Goal: Task Accomplishment & Management: Manage account settings

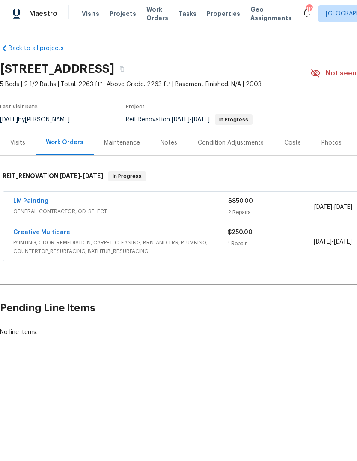
click at [24, 201] on link "LM Painting" at bounding box center [30, 201] width 35 height 6
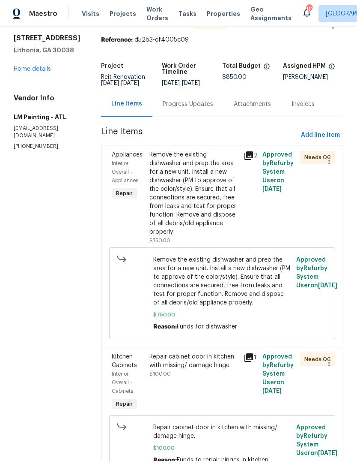
scroll to position [29, 0]
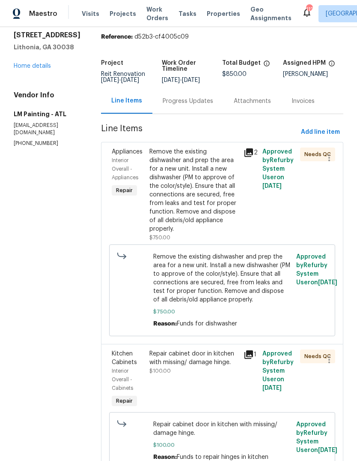
click at [217, 213] on div "Remove the existing dishwasher and prep the area for a new unit. Install a new …" at bounding box center [194, 190] width 89 height 86
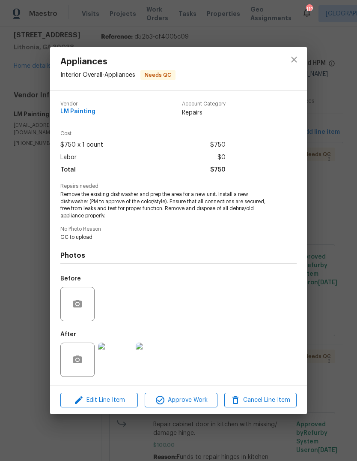
click at [96, 402] on span "Edit Line Item" at bounding box center [99, 400] width 72 height 11
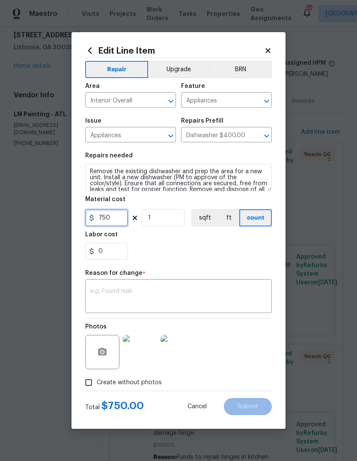
click at [119, 216] on input "750" at bounding box center [106, 217] width 43 height 17
type input "650"
click at [237, 293] on textarea at bounding box center [178, 297] width 177 height 18
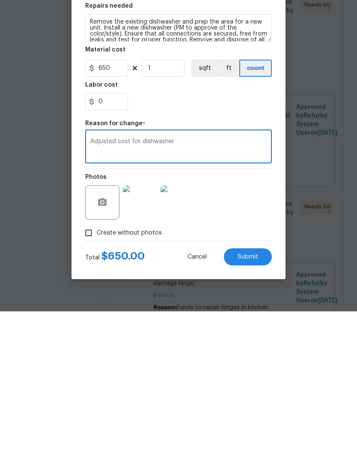
type textarea "Adjusted cost for dishwasher"
click at [261, 398] on button "Submit" at bounding box center [248, 406] width 48 height 17
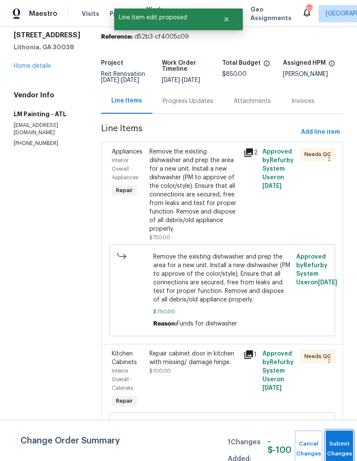
click at [345, 440] on button "Submit Changes" at bounding box center [339, 448] width 27 height 37
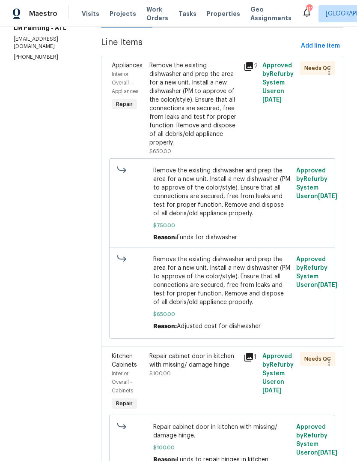
scroll to position [117, 0]
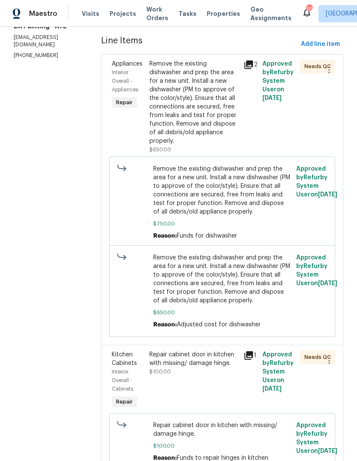
click at [214, 128] on div "Remove the existing dishwasher and prep the area for a new unit. Install a new …" at bounding box center [194, 103] width 89 height 86
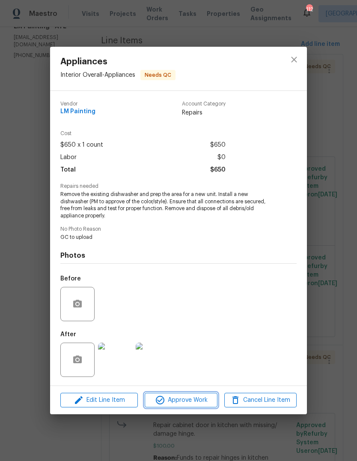
click at [201, 398] on span "Approve Work" at bounding box center [180, 400] width 67 height 11
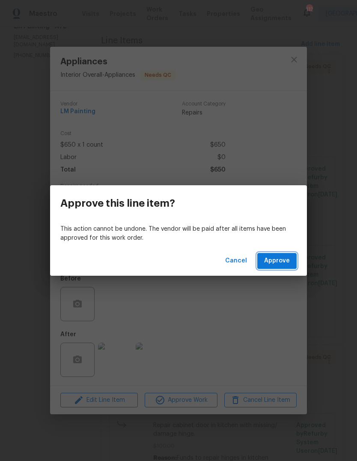
click at [285, 262] on span "Approve" at bounding box center [277, 260] width 26 height 11
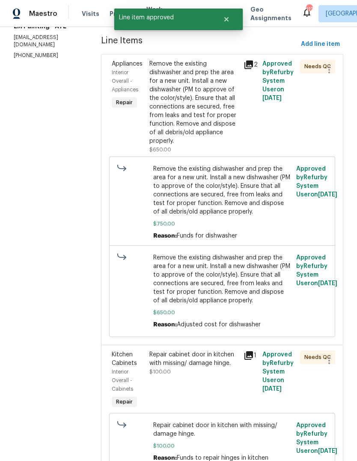
scroll to position [0, 0]
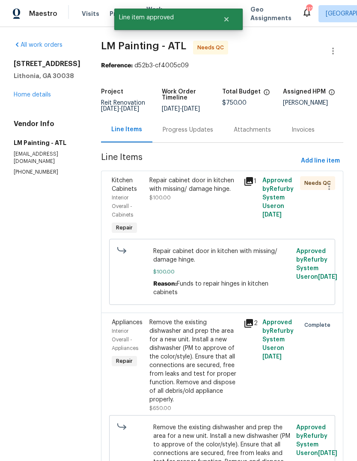
click at [213, 193] on div "Repair cabinet door in kitchen with missing/ damage hinge." at bounding box center [194, 184] width 89 height 17
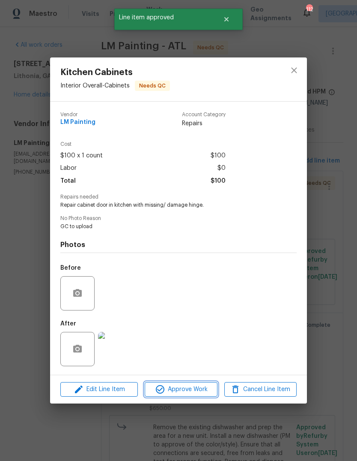
click at [198, 387] on span "Approve Work" at bounding box center [180, 389] width 67 height 11
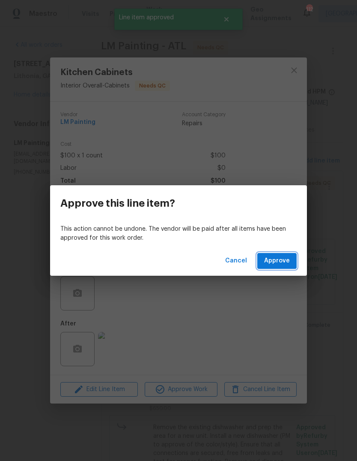
click at [291, 262] on button "Approve" at bounding box center [277, 261] width 39 height 16
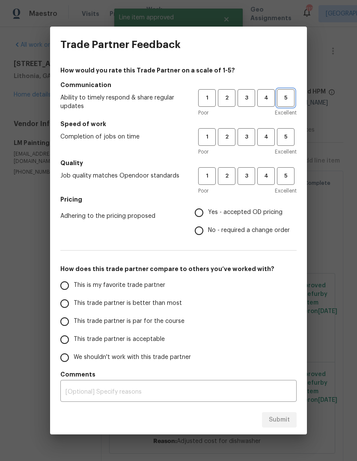
click at [289, 97] on span "5" at bounding box center [286, 98] width 16 height 10
click at [288, 139] on span "5" at bounding box center [286, 137] width 16 height 10
click at [291, 177] on span "5" at bounding box center [286, 176] width 16 height 10
click at [270, 216] on span "Yes - accepted OD pricing" at bounding box center [245, 212] width 75 height 9
click at [208, 216] on input "Yes - accepted OD pricing" at bounding box center [199, 213] width 18 height 18
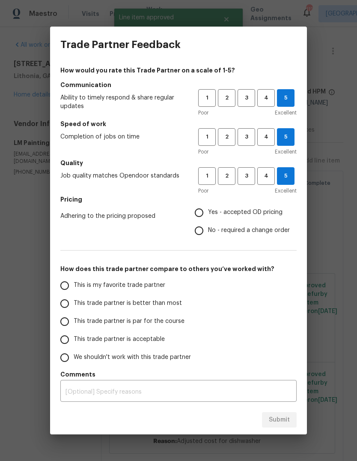
radio input "true"
click at [65, 285] on input "This is my favorite trade partner" at bounding box center [65, 285] width 18 height 18
click at [291, 415] on button "Submit" at bounding box center [279, 420] width 35 height 16
radio input "true"
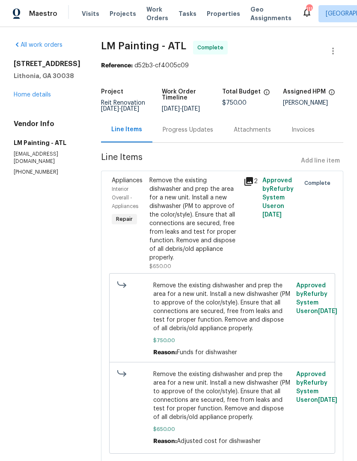
click at [30, 97] on link "Home details" at bounding box center [32, 95] width 37 height 6
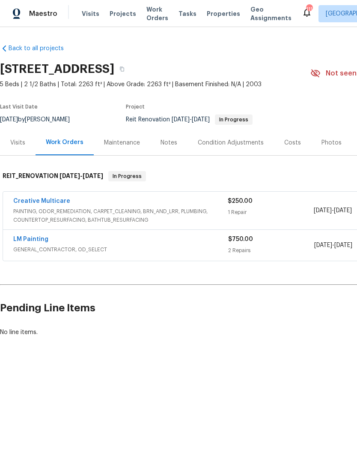
click at [30, 202] on link "Creative Multicare" at bounding box center [41, 201] width 57 height 6
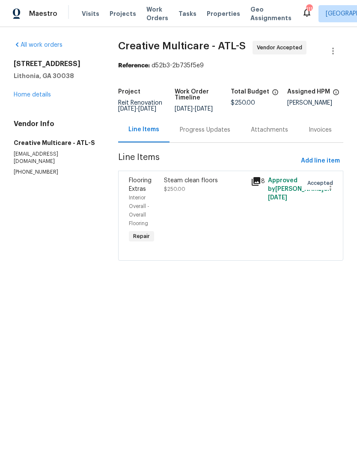
click at [209, 132] on div "Progress Updates" at bounding box center [205, 130] width 51 height 9
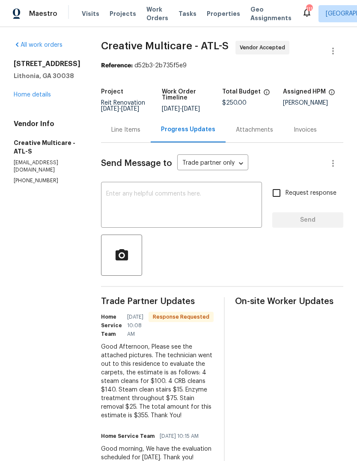
click at [244, 216] on textarea at bounding box center [181, 206] width 151 height 30
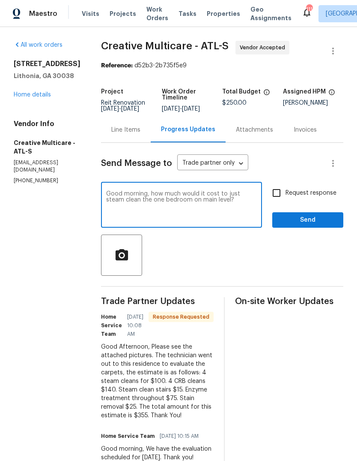
type textarea "Good morning, how much would it cost to just steam clean the one bedroom on mai…"
click at [320, 225] on span "Send" at bounding box center [307, 220] width 57 height 11
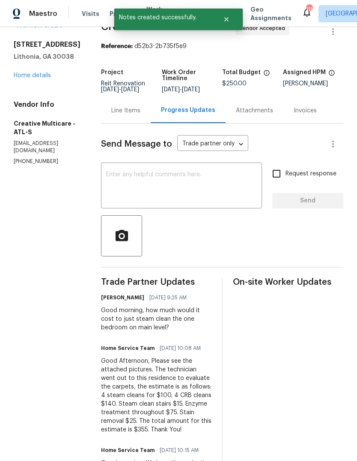
scroll to position [18, 0]
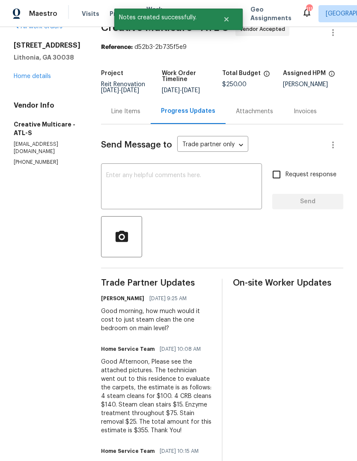
click at [30, 79] on link "Home details" at bounding box center [32, 76] width 37 height 6
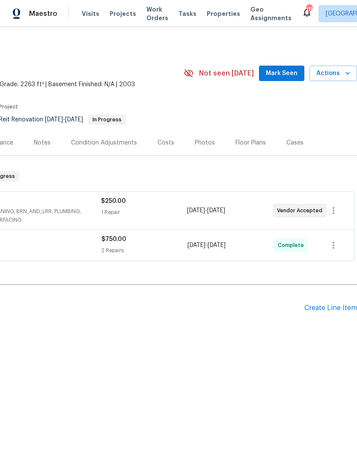
scroll to position [0, 127]
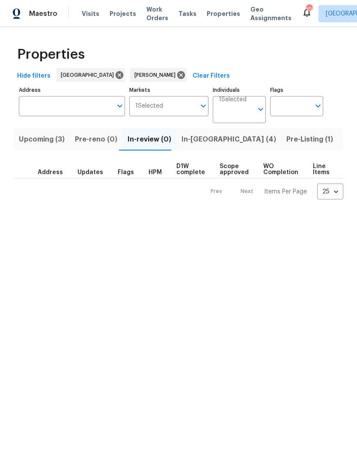
click at [201, 137] on span "In-[GEOGRAPHIC_DATA] (4)" at bounding box center [229, 139] width 95 height 12
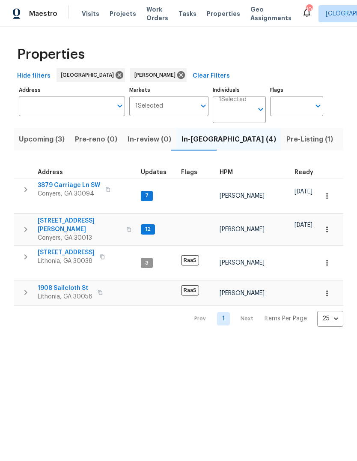
click at [59, 141] on span "Upcoming (3)" at bounding box center [42, 139] width 46 height 12
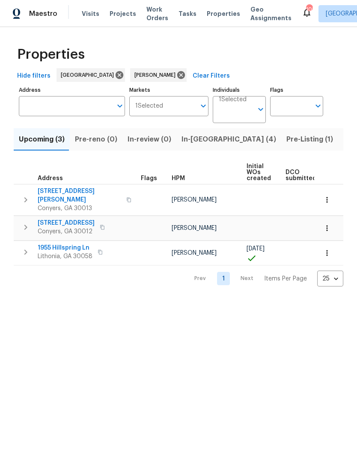
click at [24, 247] on icon "button" at bounding box center [26, 252] width 10 height 10
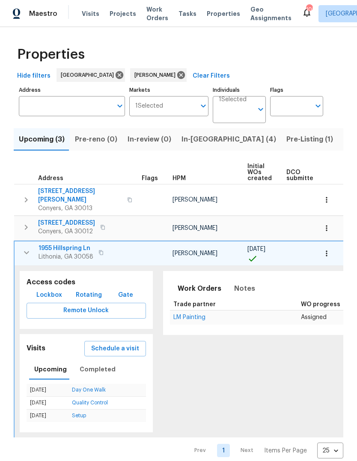
click at [28, 251] on icon "button" at bounding box center [26, 252] width 5 height 3
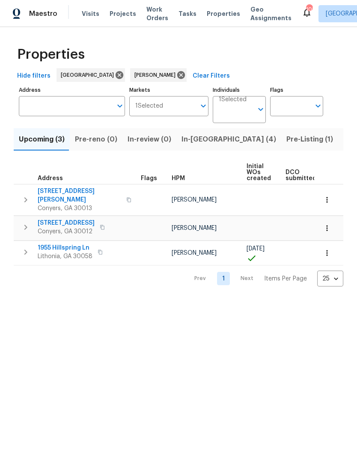
click at [25, 196] on icon "button" at bounding box center [26, 200] width 10 height 10
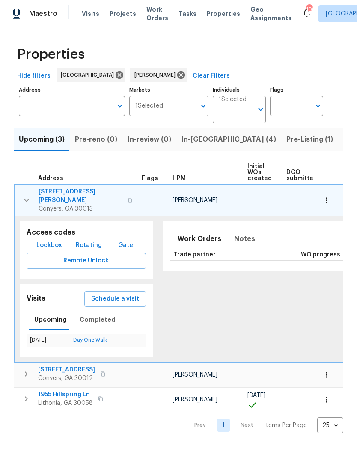
click at [27, 199] on icon "button" at bounding box center [26, 200] width 5 height 3
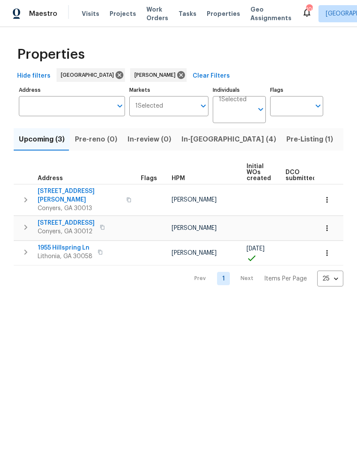
click at [23, 195] on icon "button" at bounding box center [26, 200] width 10 height 10
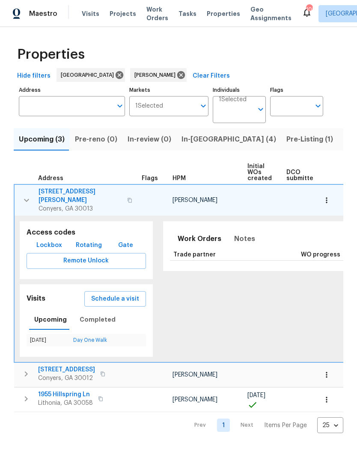
click at [25, 195] on icon "button" at bounding box center [26, 200] width 10 height 10
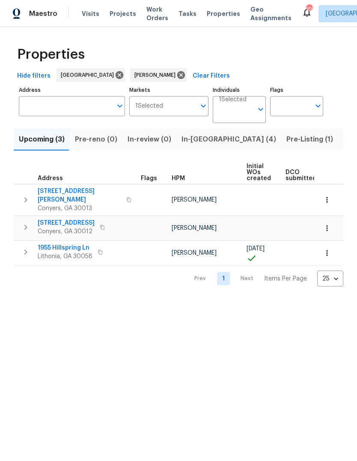
click at [26, 197] on icon "button" at bounding box center [25, 199] width 3 height 5
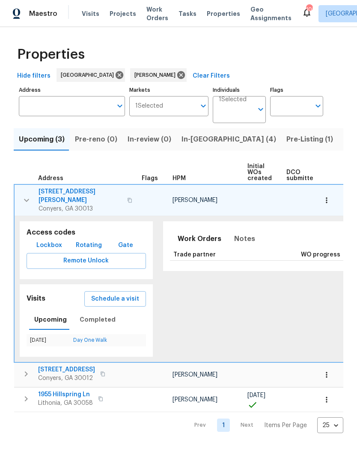
click at [29, 198] on icon "button" at bounding box center [26, 200] width 10 height 10
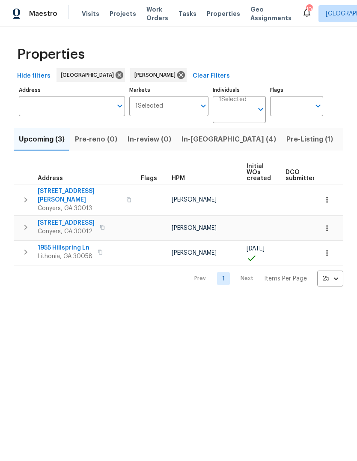
click at [49, 188] on span "2725 Bailey Pl NE" at bounding box center [80, 195] width 84 height 17
click at [204, 141] on span "In-reno (4)" at bounding box center [229, 139] width 95 height 12
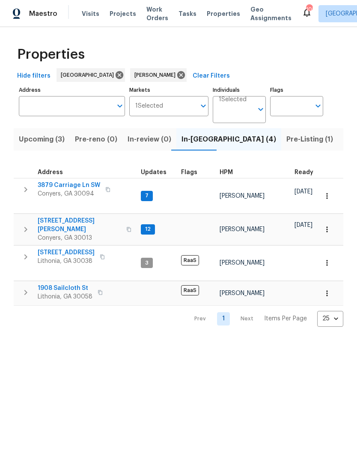
click at [58, 138] on span "Upcoming (3)" at bounding box center [42, 139] width 46 height 12
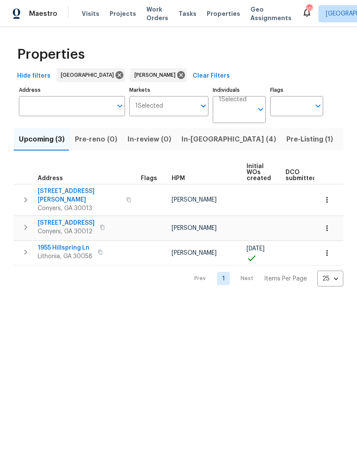
click at [44, 190] on span "2725 Bailey Pl NE" at bounding box center [80, 195] width 84 height 17
click at [201, 141] on span "In-reno (4)" at bounding box center [229, 139] width 95 height 12
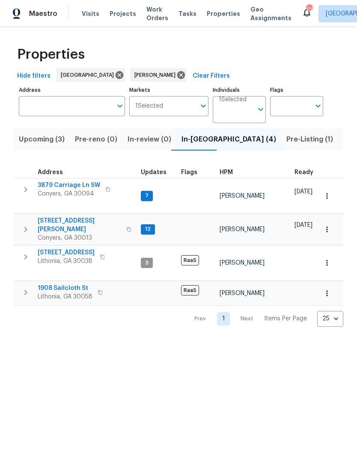
click at [287, 143] on span "Pre-Listing (1)" at bounding box center [310, 139] width 47 height 12
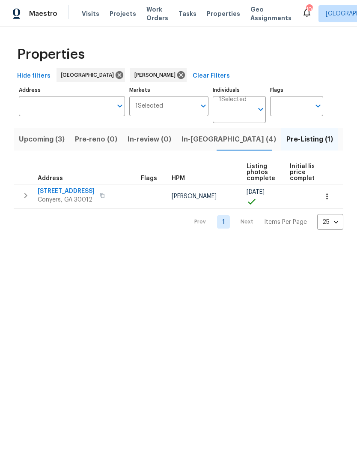
click at [201, 140] on span "In-reno (4)" at bounding box center [229, 139] width 95 height 12
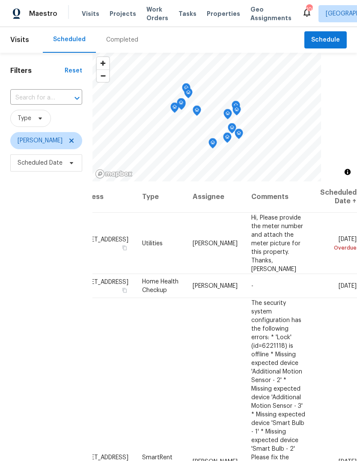
scroll to position [0, 74]
click at [0, 0] on icon at bounding box center [0, 0] width 0 height 0
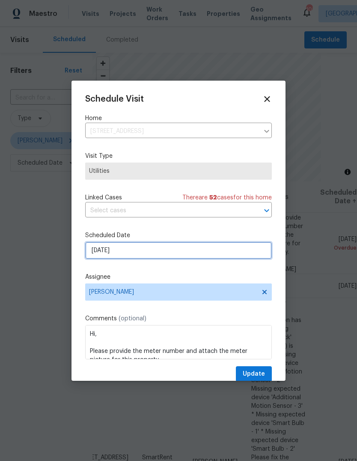
click at [249, 253] on input "9/3/2025" at bounding box center [178, 250] width 187 height 17
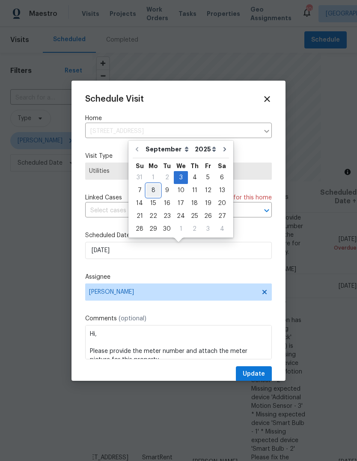
click at [154, 187] on div "8" at bounding box center [154, 190] width 14 height 12
type input "9/8/2025"
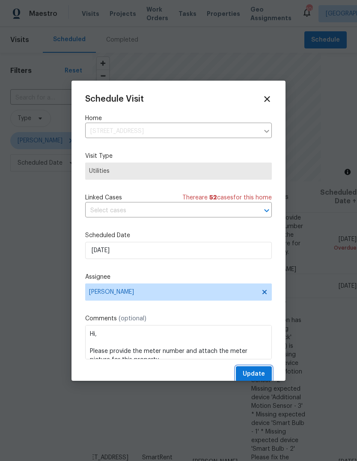
click at [268, 370] on button "Update" at bounding box center [254, 374] width 36 height 16
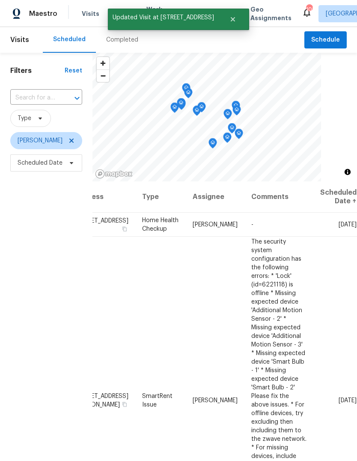
click at [0, 0] on icon at bounding box center [0, 0] width 0 height 0
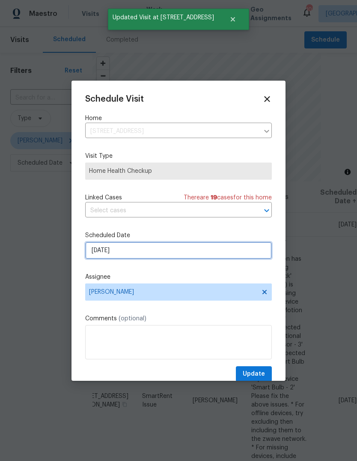
click at [240, 253] on input "9/4/2025" at bounding box center [178, 250] width 187 height 17
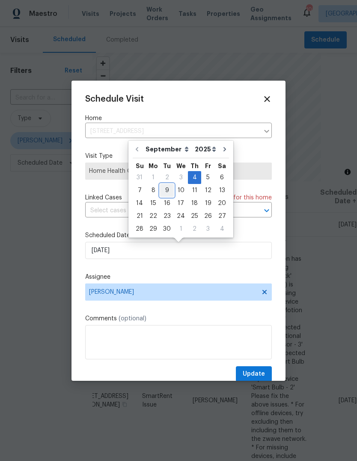
click at [168, 189] on div "9" at bounding box center [167, 190] width 14 height 12
type input "9/9/2025"
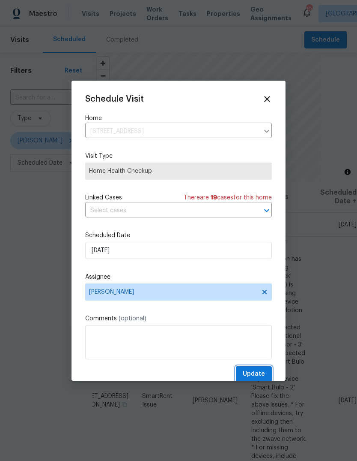
click at [268, 368] on button "Update" at bounding box center [254, 374] width 36 height 16
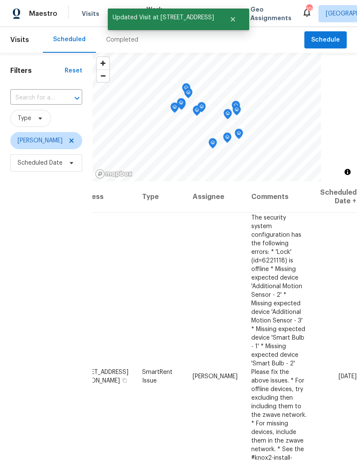
click at [0, 0] on icon at bounding box center [0, 0] width 0 height 0
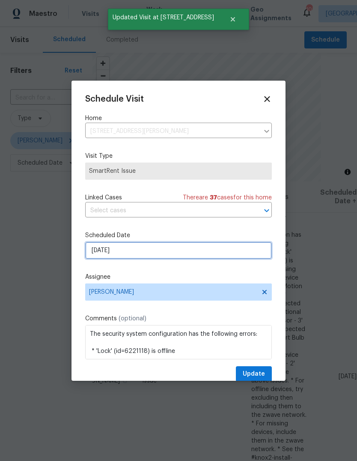
click at [241, 252] on input "9/4/2025" at bounding box center [178, 250] width 187 height 17
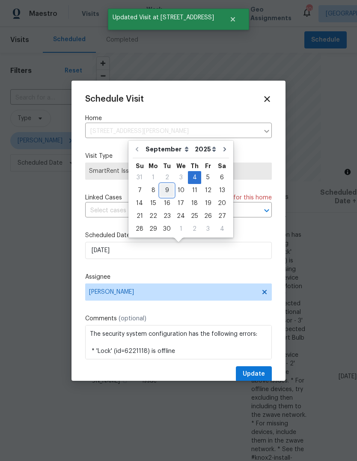
click at [169, 189] on div "9" at bounding box center [167, 190] width 14 height 12
type input "9/9/2025"
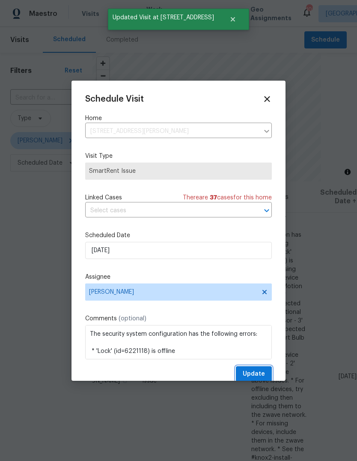
click at [267, 372] on button "Update" at bounding box center [254, 374] width 36 height 16
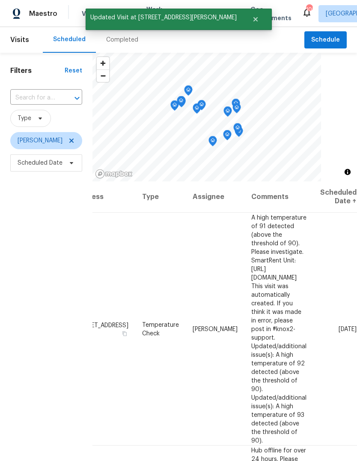
click at [0, 0] on icon at bounding box center [0, 0] width 0 height 0
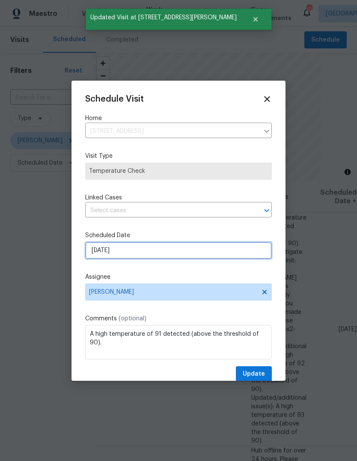
click at [247, 247] on input "9/4/2025" at bounding box center [178, 250] width 187 height 17
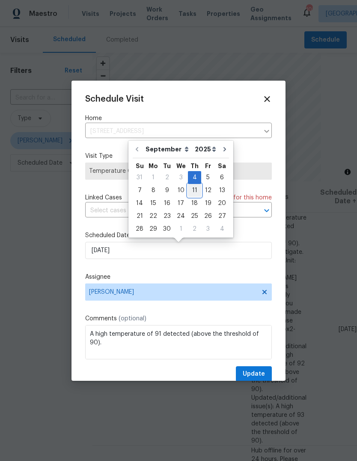
click at [194, 189] on div "11" at bounding box center [194, 190] width 13 height 12
type input "9/11/2025"
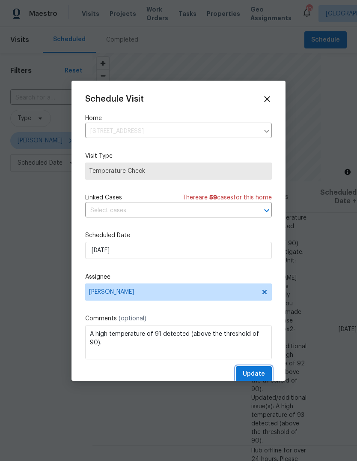
click at [268, 373] on button "Update" at bounding box center [254, 374] width 36 height 16
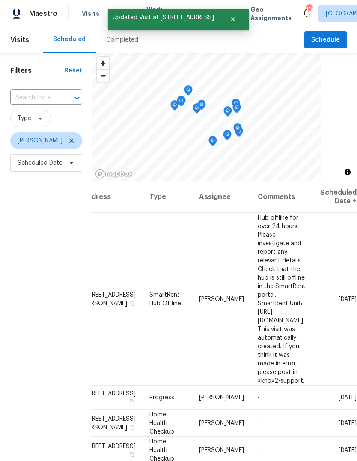
click at [0, 0] on icon at bounding box center [0, 0] width 0 height 0
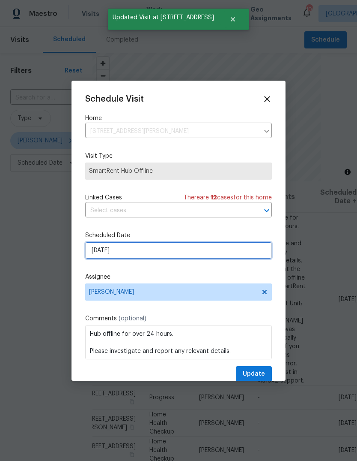
click at [249, 255] on input "9/4/2025" at bounding box center [178, 250] width 187 height 17
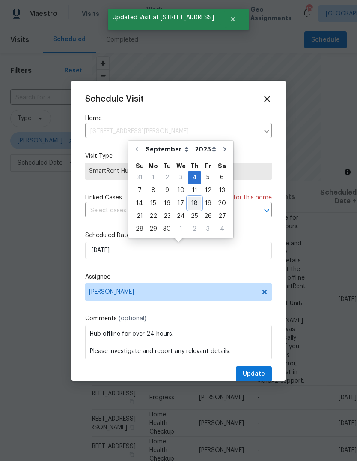
click at [192, 200] on div "18" at bounding box center [194, 203] width 13 height 12
type input "9/18/2025"
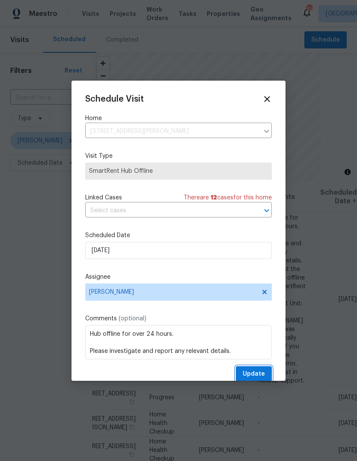
click at [270, 369] on button "Update" at bounding box center [254, 374] width 36 height 16
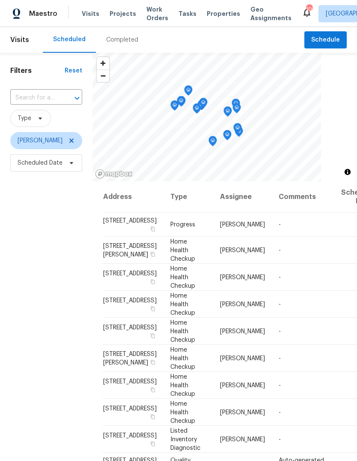
scroll to position [0, 0]
click at [0, 0] on icon at bounding box center [0, 0] width 0 height 0
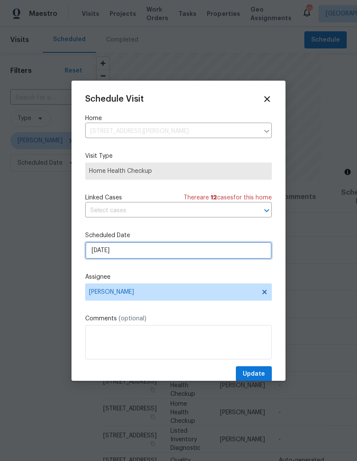
click at [246, 255] on input "9/4/2025" at bounding box center [178, 250] width 187 height 17
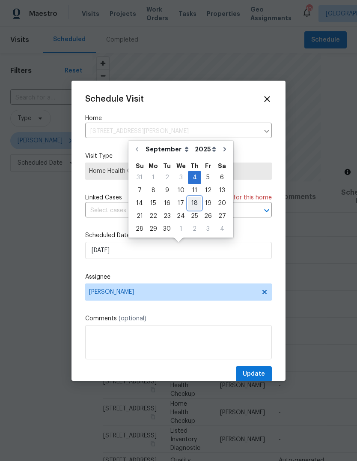
click at [192, 204] on div "18" at bounding box center [194, 203] width 13 height 12
type input "9/18/2025"
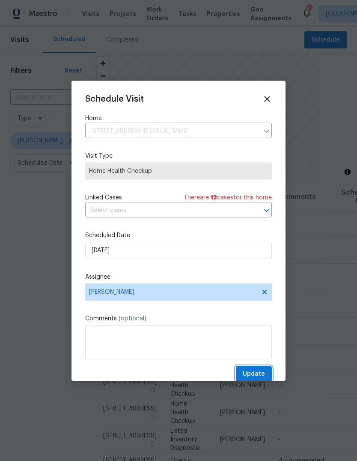
click at [270, 373] on button "Update" at bounding box center [254, 374] width 36 height 16
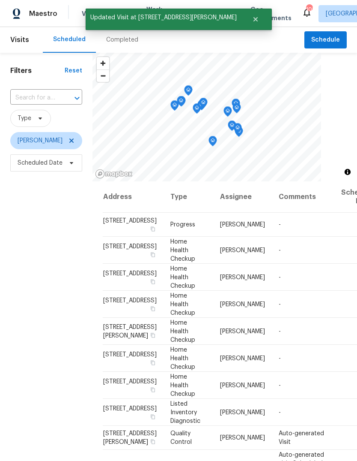
click at [0, 0] on icon at bounding box center [0, 0] width 0 height 0
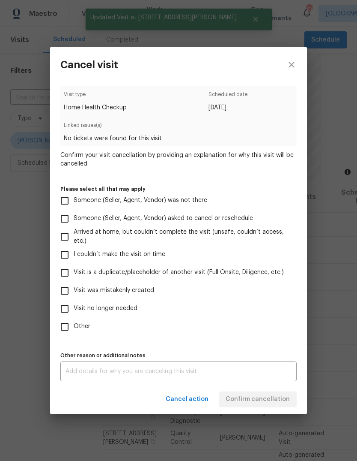
click at [67, 294] on input "Visit was mistakenly created" at bounding box center [65, 291] width 18 height 18
checkbox input "true"
click at [279, 394] on button "Confirm cancellation" at bounding box center [258, 399] width 78 height 16
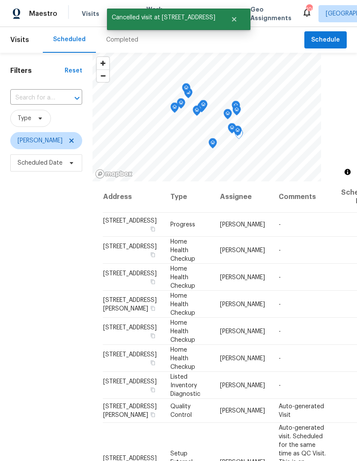
click at [0, 0] on icon at bounding box center [0, 0] width 0 height 0
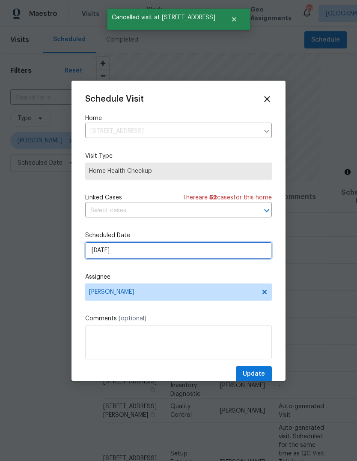
click at [243, 257] on input "9/4/2025" at bounding box center [178, 250] width 187 height 17
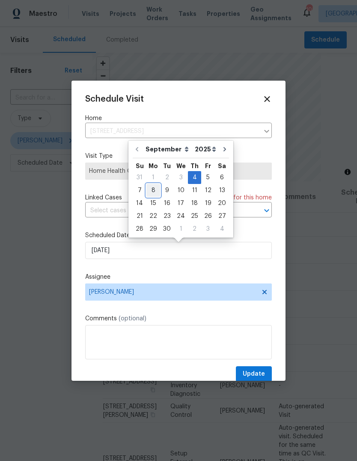
click at [157, 188] on div "8" at bounding box center [154, 190] width 14 height 12
type input "9/8/2025"
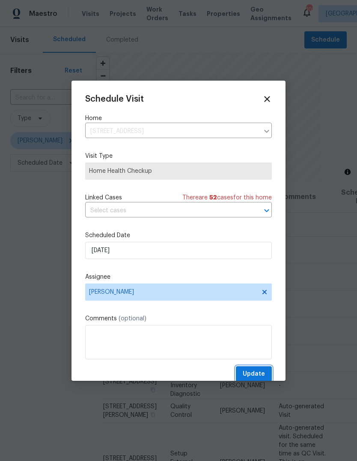
click at [265, 372] on span "Update" at bounding box center [254, 374] width 22 height 11
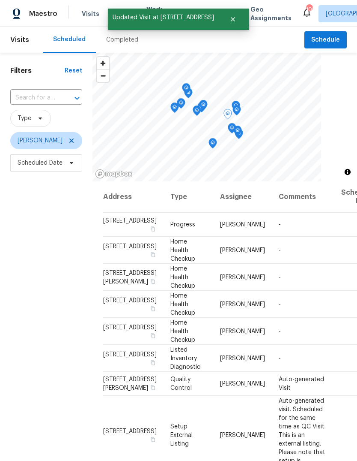
click at [0, 0] on icon at bounding box center [0, 0] width 0 height 0
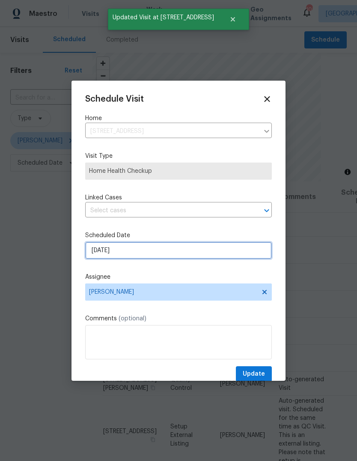
click at [245, 252] on input "9/4/2025" at bounding box center [178, 250] width 187 height 17
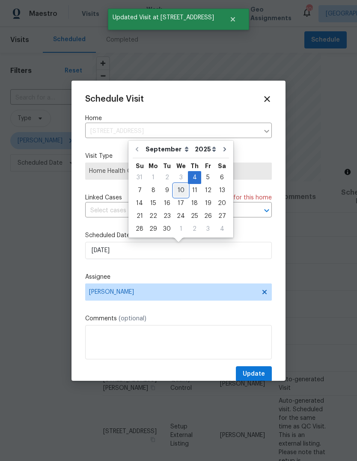
click at [181, 189] on div "10" at bounding box center [181, 190] width 14 height 12
type input "9/10/2025"
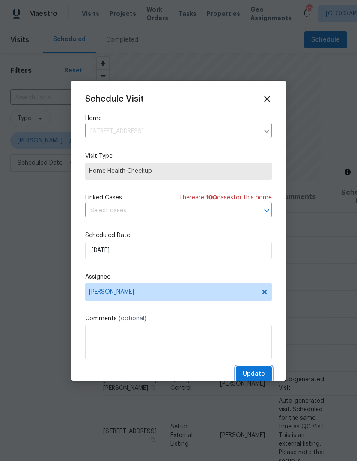
click at [265, 368] on button "Update" at bounding box center [254, 374] width 36 height 16
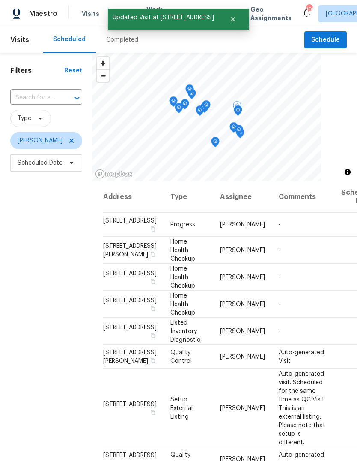
click at [0, 0] on icon at bounding box center [0, 0] width 0 height 0
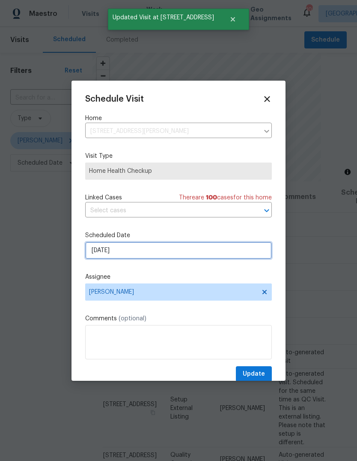
click at [199, 252] on input "9/4/2025" at bounding box center [178, 250] width 187 height 17
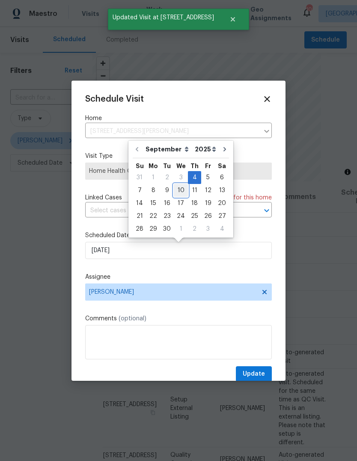
click at [183, 189] on div "10" at bounding box center [181, 190] width 14 height 12
type input "9/10/2025"
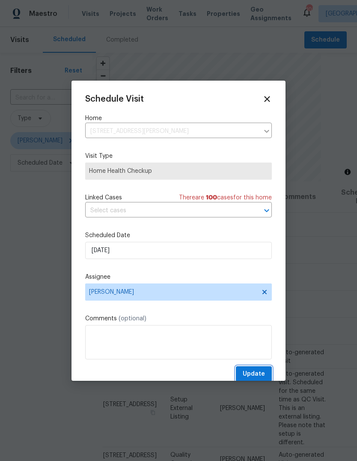
click at [265, 369] on button "Update" at bounding box center [254, 374] width 36 height 16
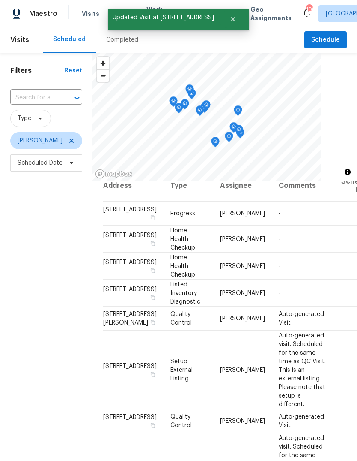
scroll to position [10, 0]
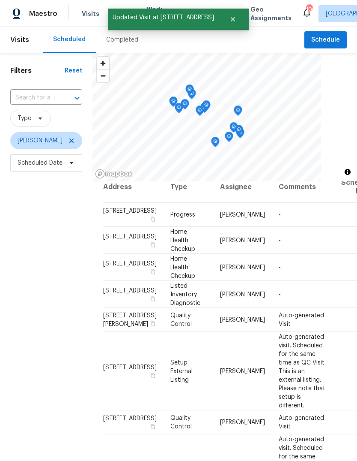
click at [0, 0] on icon at bounding box center [0, 0] width 0 height 0
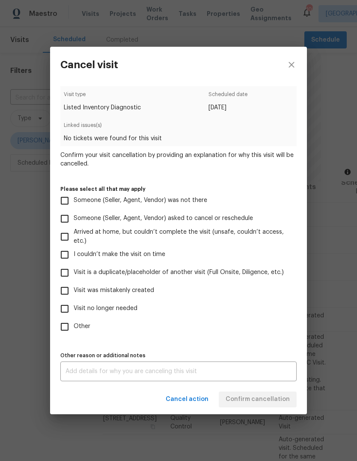
click at [67, 291] on input "Visit was mistakenly created" at bounding box center [65, 291] width 18 height 18
checkbox input "true"
click at [279, 394] on button "Confirm cancellation" at bounding box center [258, 399] width 78 height 16
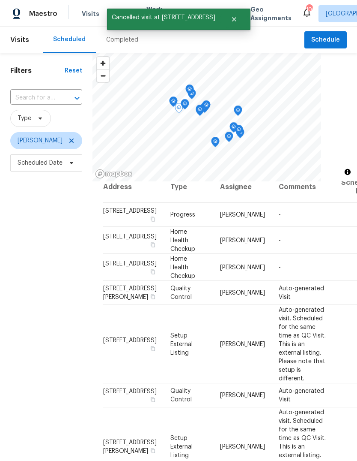
click at [0, 0] on icon at bounding box center [0, 0] width 0 height 0
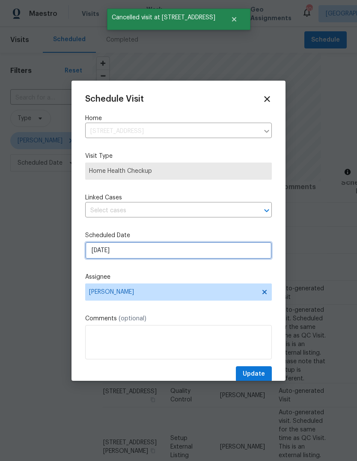
click at [244, 249] on input "9/4/2025" at bounding box center [178, 250] width 187 height 17
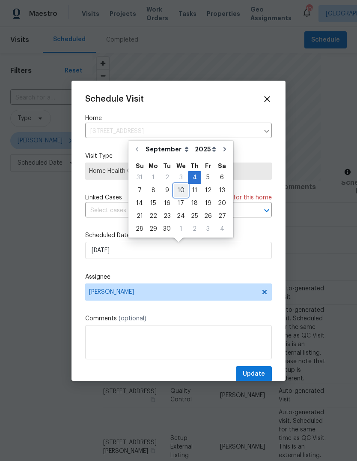
click at [183, 190] on div "10" at bounding box center [181, 190] width 14 height 12
type input "9/10/2025"
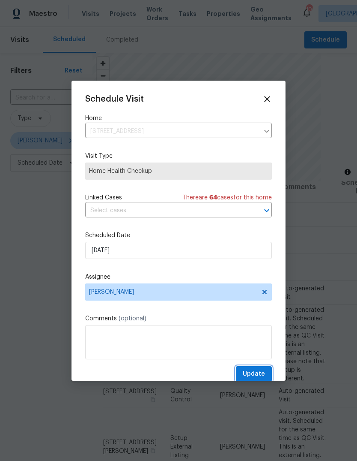
click at [271, 370] on button "Update" at bounding box center [254, 374] width 36 height 16
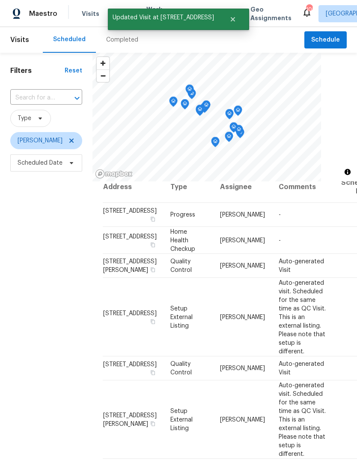
scroll to position [8, 0]
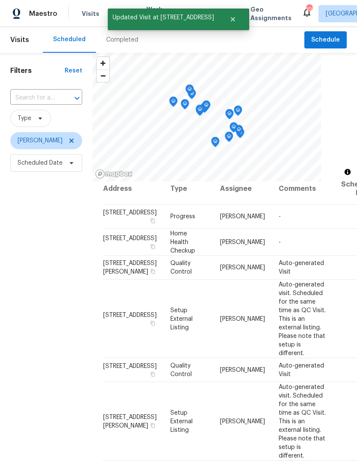
click at [0, 0] on icon at bounding box center [0, 0] width 0 height 0
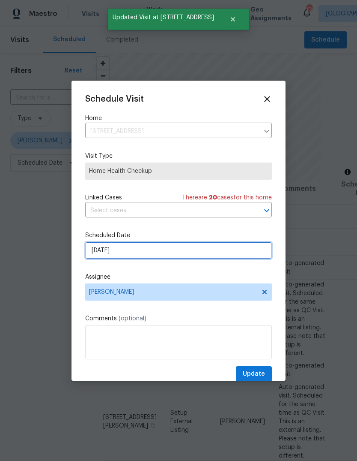
click at [238, 256] on input "9/4/2025" at bounding box center [178, 250] width 187 height 17
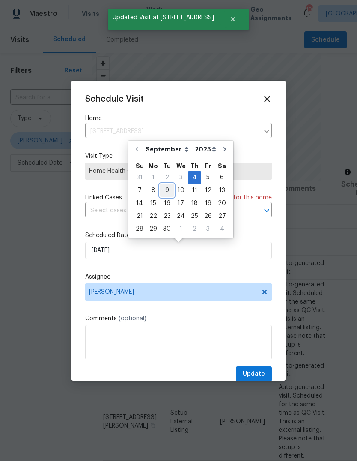
click at [169, 189] on div "9" at bounding box center [167, 190] width 14 height 12
type input "9/9/2025"
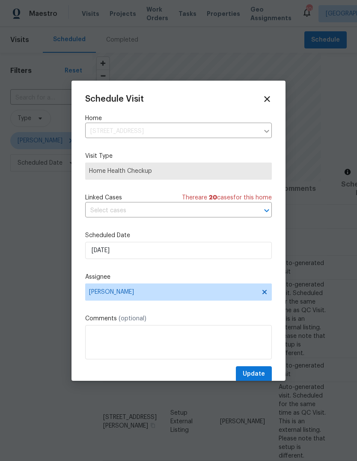
click at [266, 369] on button "Update" at bounding box center [254, 374] width 36 height 16
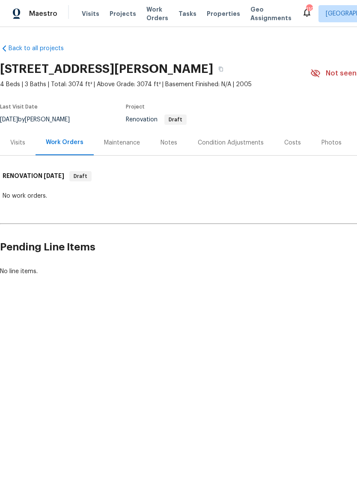
click at [174, 144] on div "Notes" at bounding box center [169, 142] width 17 height 9
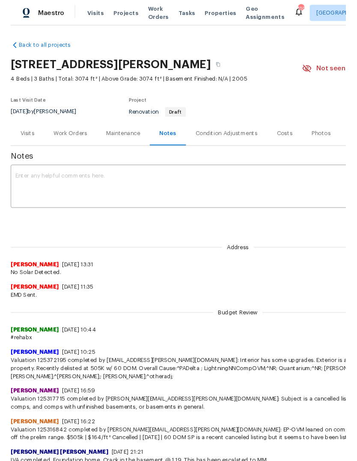
scroll to position [0, 0]
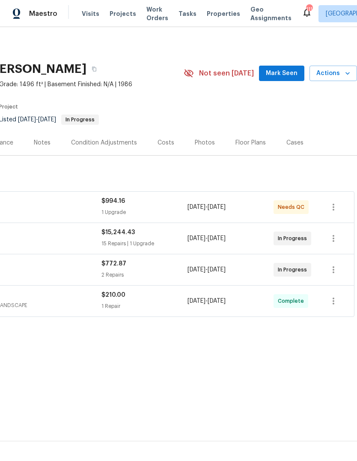
scroll to position [0, 127]
click at [296, 69] on span "Mark Seen" at bounding box center [282, 73] width 32 height 11
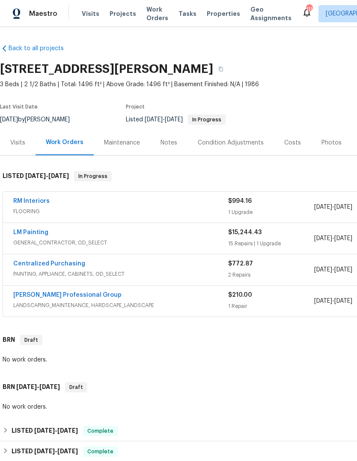
scroll to position [0, 0]
click at [27, 199] on link "RM Interiors" at bounding box center [31, 201] width 36 height 6
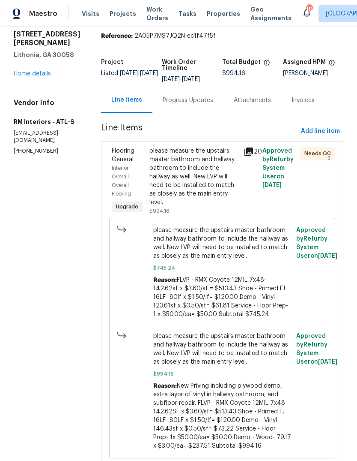
scroll to position [32, 0]
click at [196, 151] on div "please measure the upstairs master bathroom and hallway bathroom to include the…" at bounding box center [194, 177] width 89 height 60
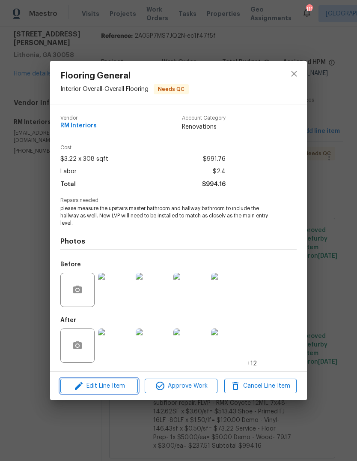
click at [93, 390] on span "Edit Line Item" at bounding box center [99, 386] width 72 height 11
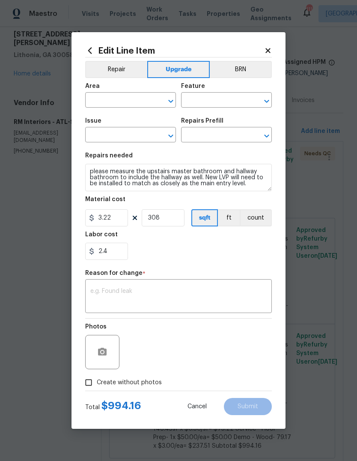
type input "Interior Overall"
type input "Overall Flooring"
type input "Flooring General"
type input "Vinyl Plank LVL 2 - Best Door 4.5 (Brown) $3.22"
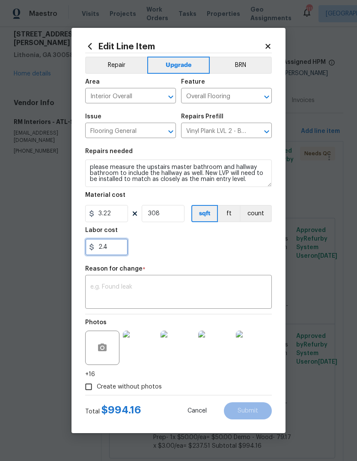
click at [116, 247] on input "2.4" at bounding box center [106, 246] width 43 height 17
type input "2"
click at [172, 211] on input "308" at bounding box center [163, 213] width 43 height 17
type input "0"
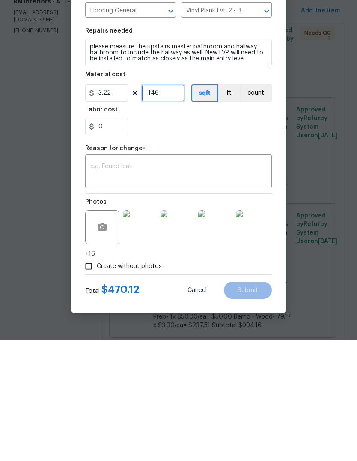
type input "146"
click at [247, 284] on textarea at bounding box center [178, 293] width 177 height 18
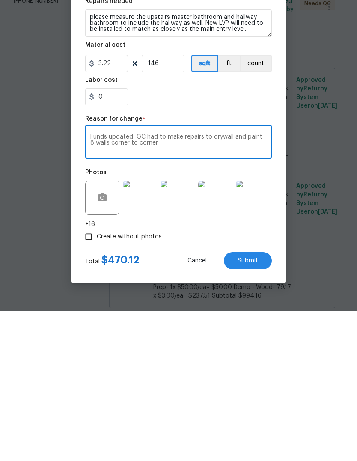
type textarea "Funds updated, GC had to make repairs to drywall and paint 8 walls corner to co…"
click at [261, 402] on button "Submit" at bounding box center [248, 410] width 48 height 17
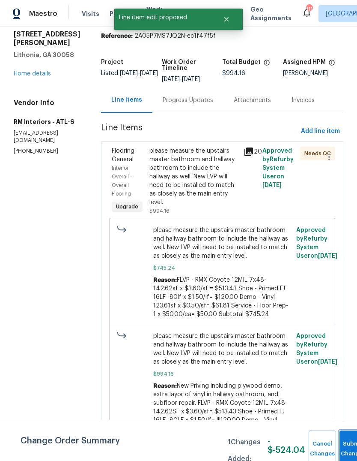
click at [348, 438] on button "Submit Changes" at bounding box center [353, 448] width 27 height 37
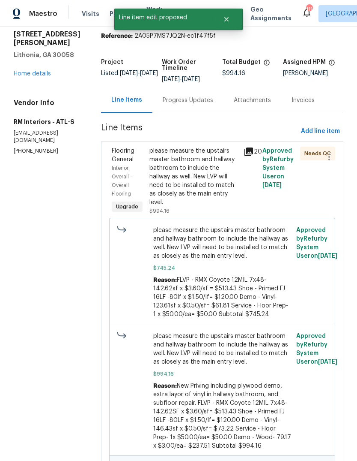
click at [31, 71] on link "Home details" at bounding box center [32, 74] width 37 height 6
